Goal: Information Seeking & Learning: Learn about a topic

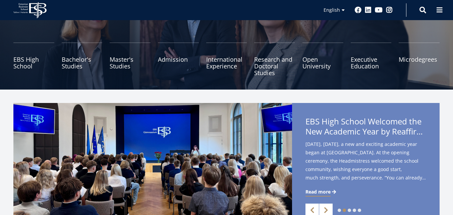
scroll to position [41, 0]
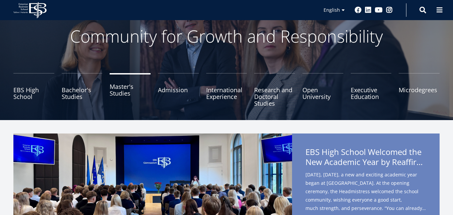
click at [117, 95] on link "Master's Studies" at bounding box center [130, 90] width 41 height 34
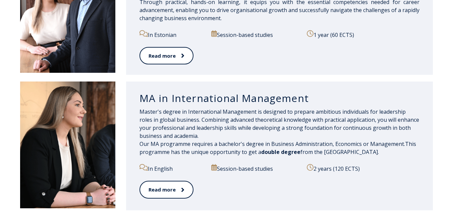
scroll to position [736, 0]
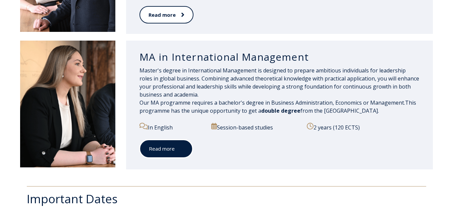
click at [166, 151] on link "Read more" at bounding box center [166, 149] width 53 height 18
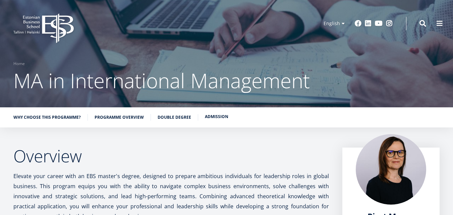
click at [207, 116] on link "Admission" at bounding box center [216, 116] width 23 height 7
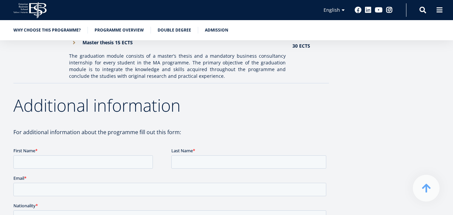
scroll to position [890, 0]
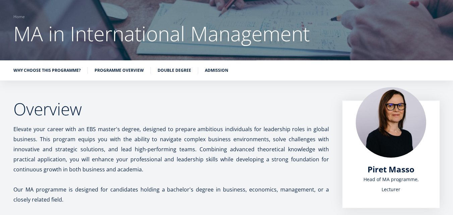
scroll to position [47, 0]
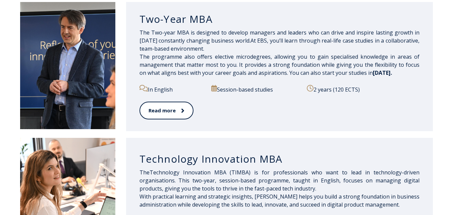
scroll to position [369, 0]
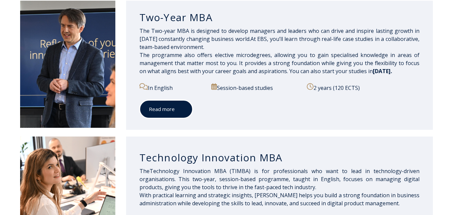
click at [156, 109] on link "Read more" at bounding box center [166, 109] width 53 height 18
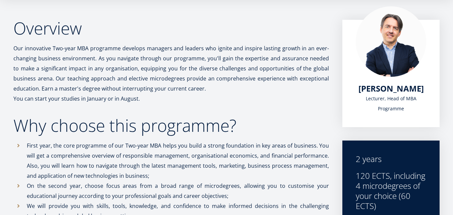
scroll to position [168, 0]
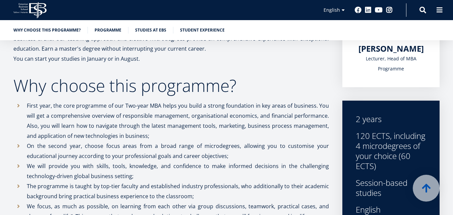
click at [263, 59] on p "You can start your studies in January or in August." at bounding box center [171, 59] width 316 height 10
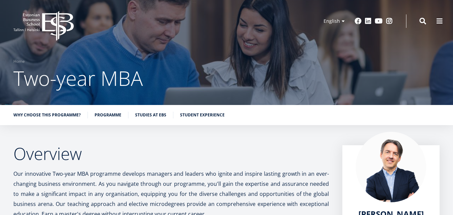
scroll to position [0, 0]
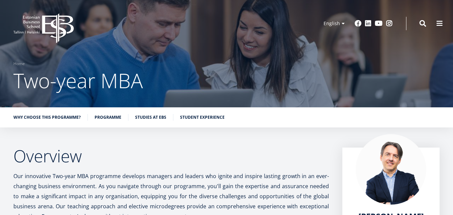
drag, startPoint x: 0, startPoint y: 204, endPoint x: 26, endPoint y: 132, distance: 76.1
